Goal: Navigation & Orientation: Find specific page/section

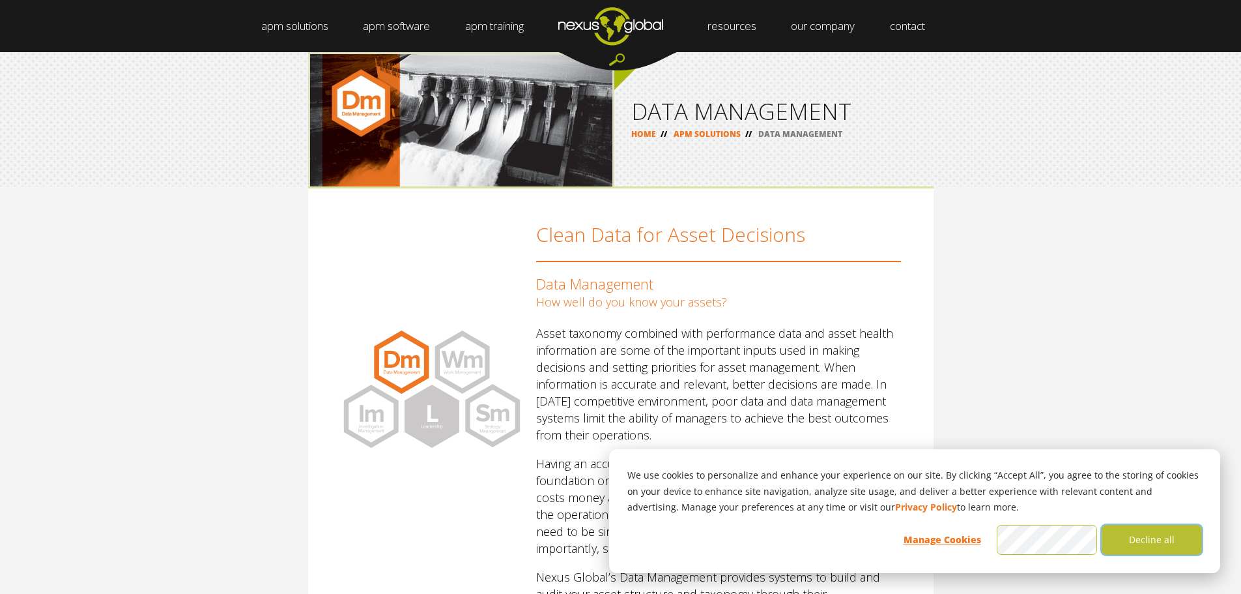
click at [1159, 538] on button "Decline all" at bounding box center [1152, 540] width 100 height 30
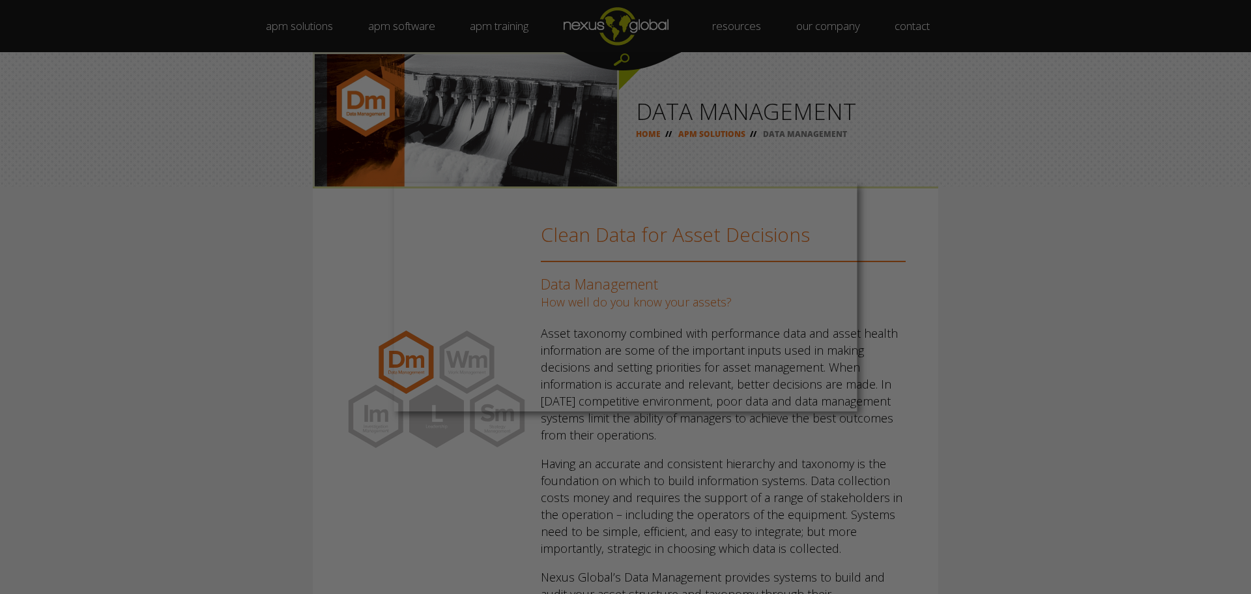
click at [840, 139] on div at bounding box center [632, 300] width 1264 height 600
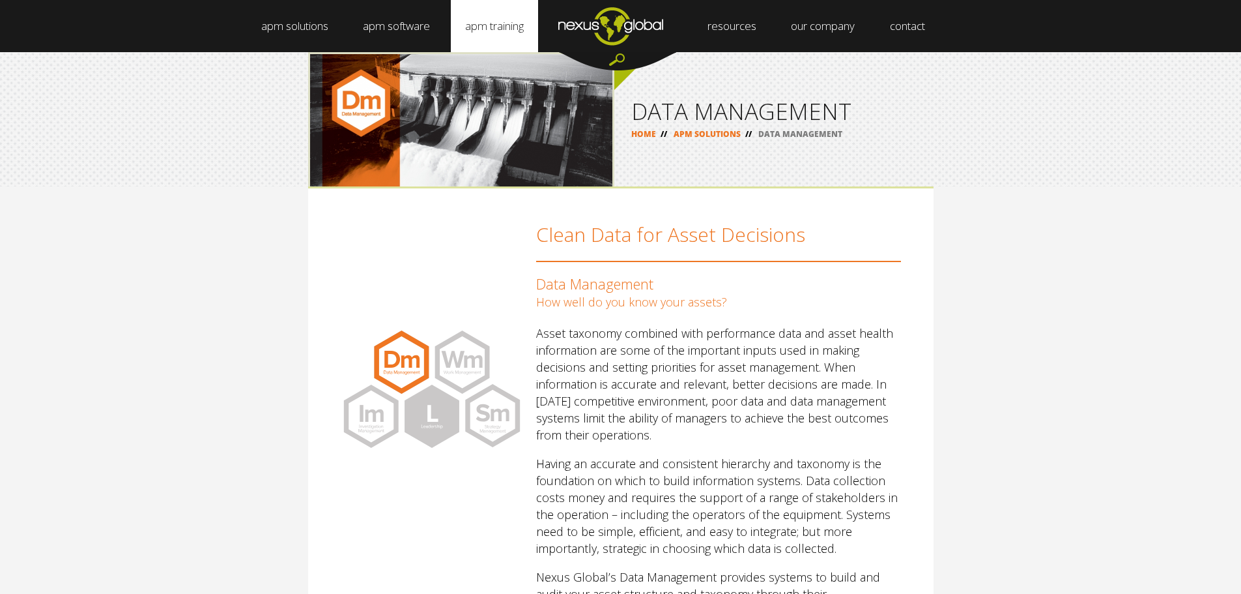
click at [503, 27] on link "apm training" at bounding box center [494, 26] width 87 height 52
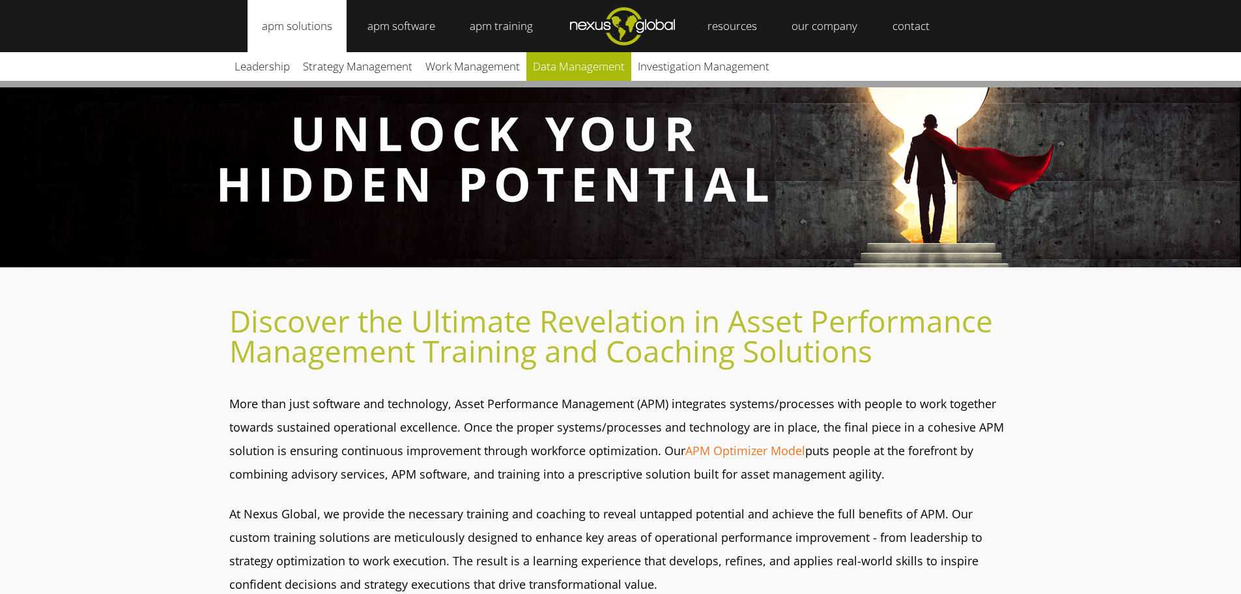
click at [573, 68] on link "Data Management" at bounding box center [579, 66] width 105 height 29
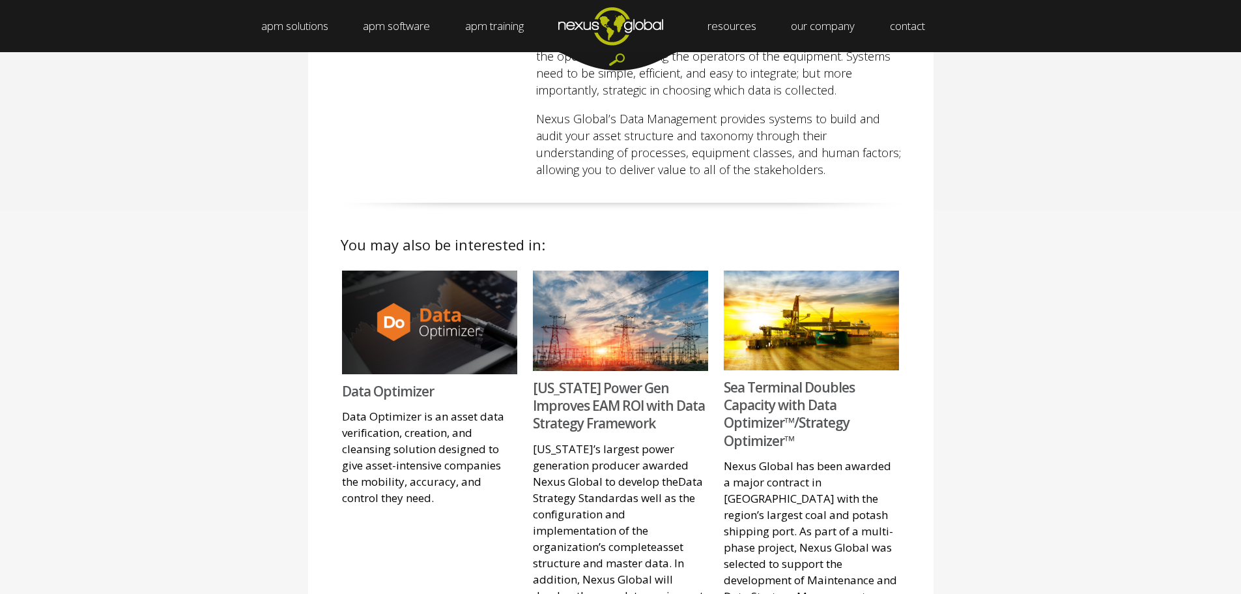
scroll to position [195, 0]
